Goal: Transaction & Acquisition: Purchase product/service

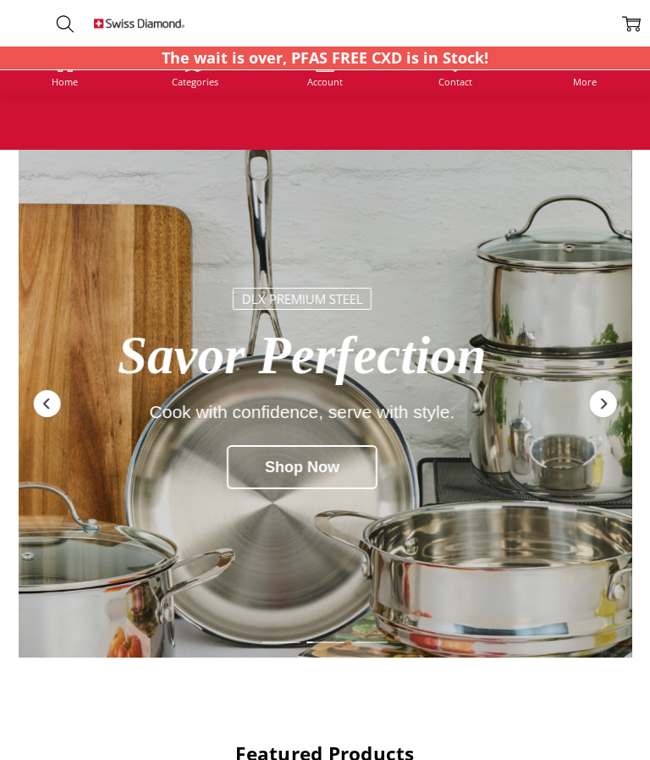
click at [516, 468] on div "DLX Premium Steel Savor Perfection Cook with confidence, serve with style. Shop…" at bounding box center [302, 392] width 464 height 242
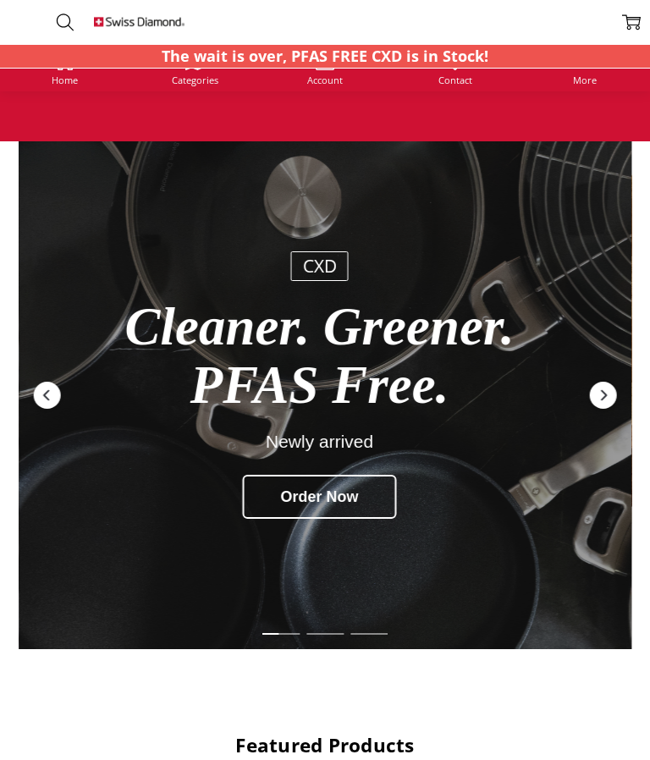
scroll to position [36, 0]
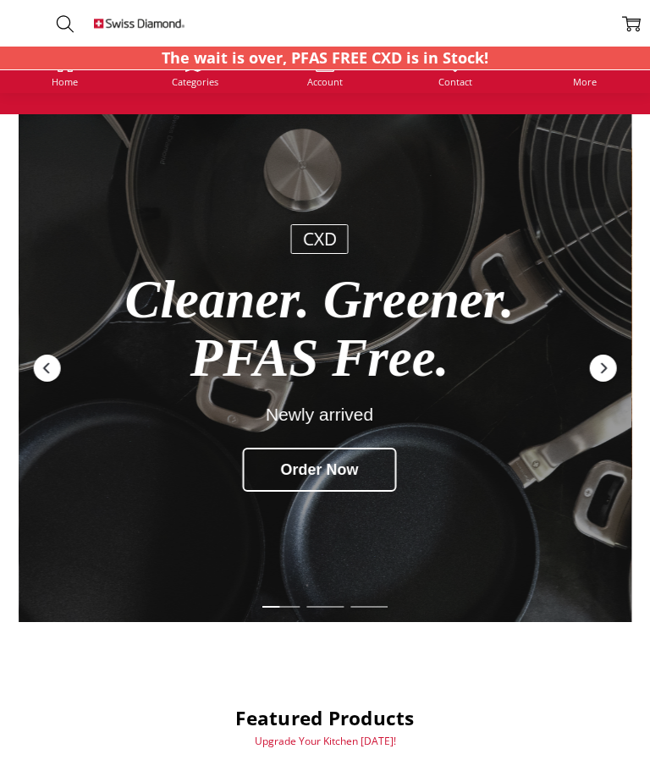
click at [326, 224] on div "CXD" at bounding box center [319, 239] width 58 height 30
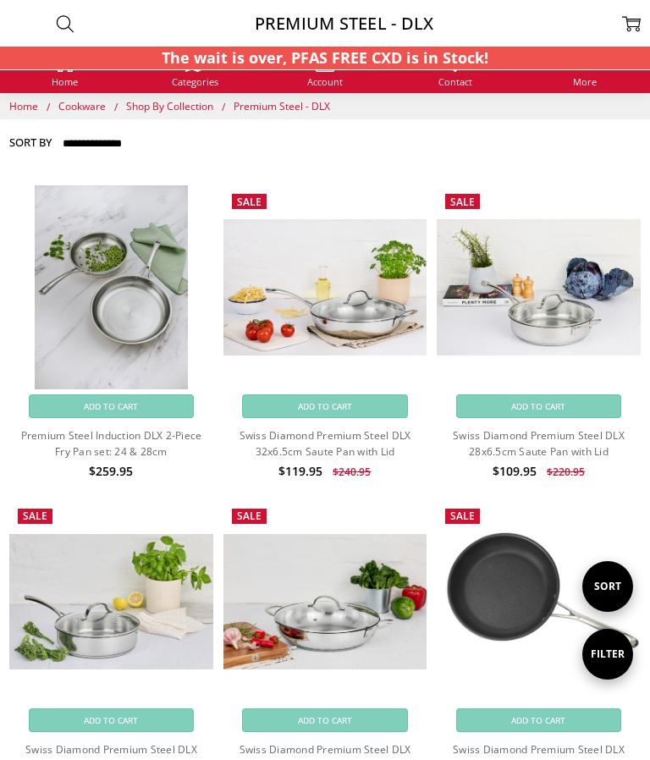
click at [400, 58] on p "The wait is over, PFAS FREE CXD is in Stock!" at bounding box center [325, 58] width 327 height 23
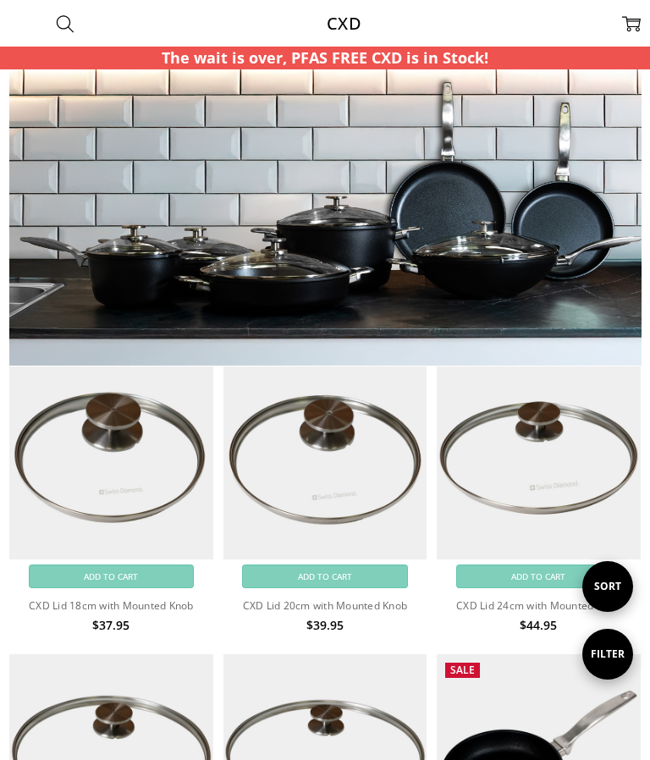
click at [344, 217] on img at bounding box center [325, 217] width 632 height 296
click at [394, 226] on img at bounding box center [325, 217] width 632 height 296
click at [368, 63] on p "The wait is over, PFAS FREE CXD is in Stock!" at bounding box center [325, 58] width 327 height 23
click at [345, 26] on h1 "CXD" at bounding box center [344, 23] width 519 height 47
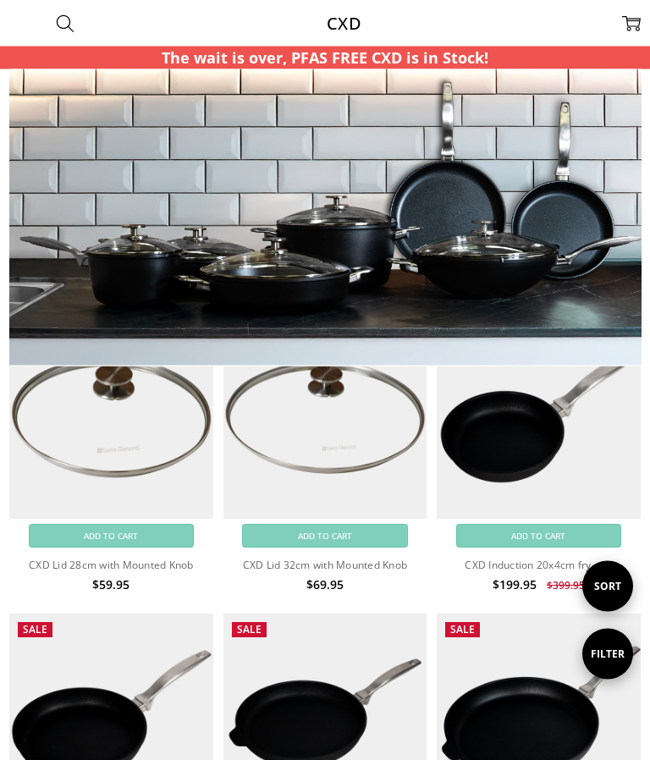
scroll to position [339, 0]
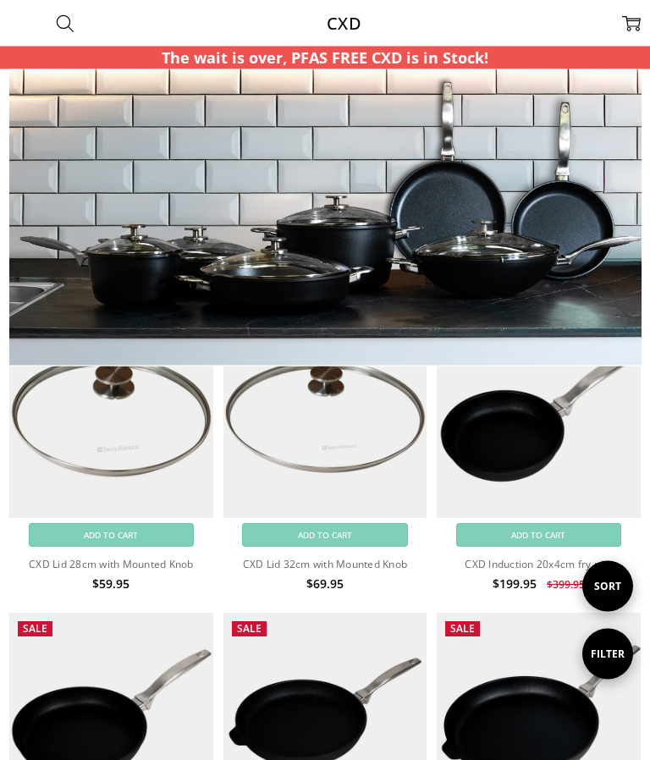
click at [90, 740] on img at bounding box center [111, 716] width 204 height 204
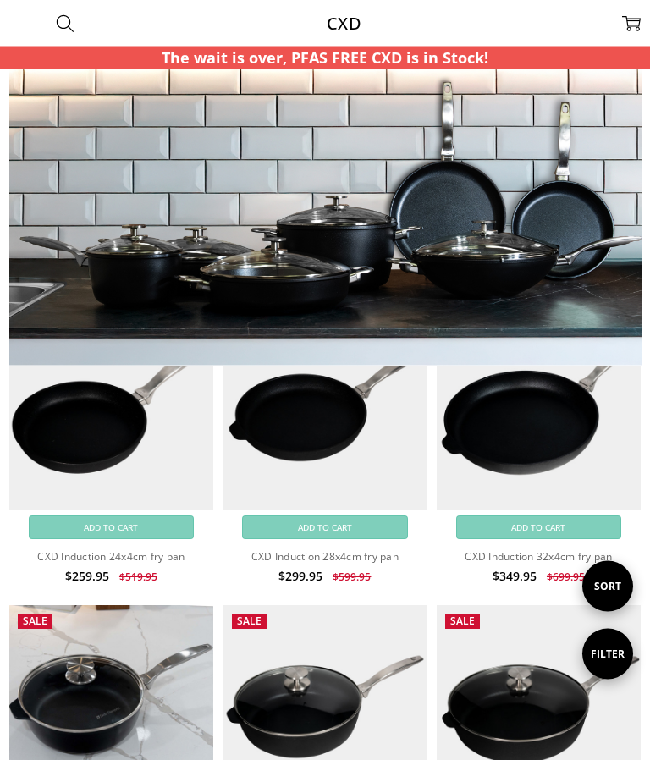
scroll to position [645, 0]
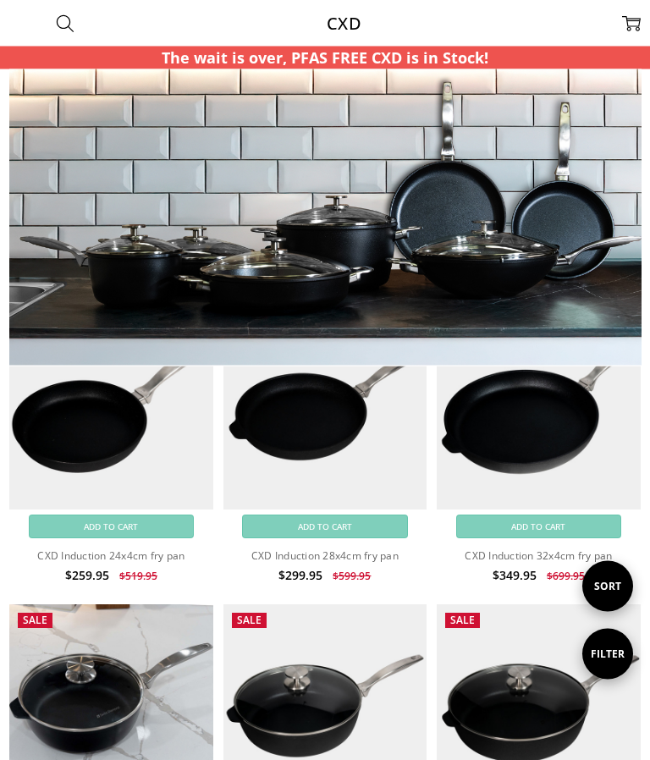
click at [514, 427] on img at bounding box center [539, 409] width 204 height 204
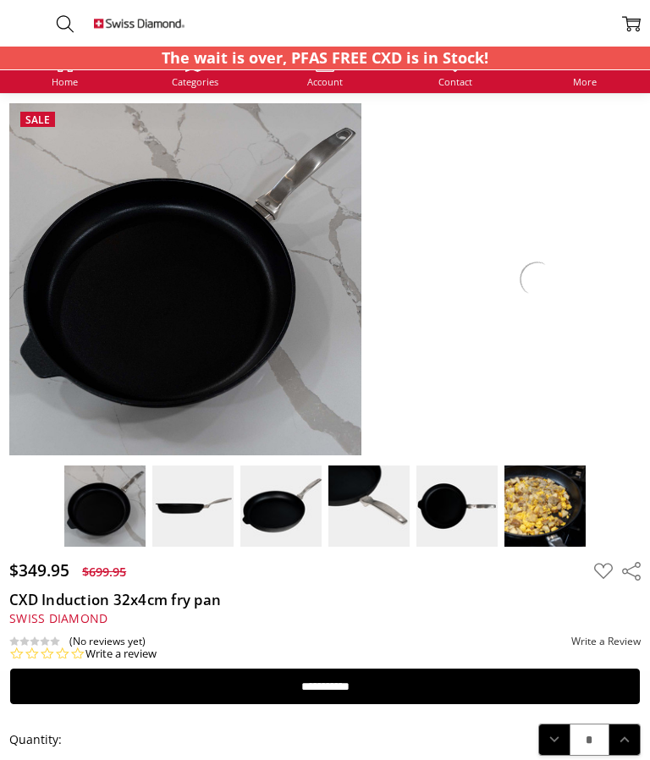
scroll to position [5, 0]
